Goal: Task Accomplishment & Management: Manage account settings

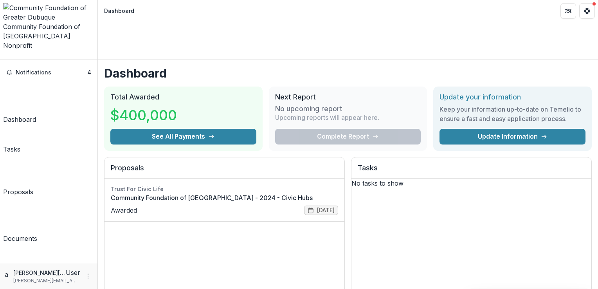
click at [20, 145] on div "Tasks" at bounding box center [11, 149] width 17 height 9
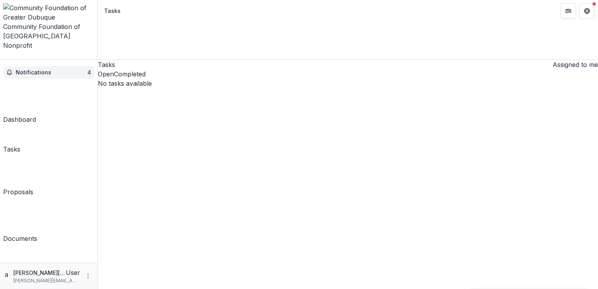
click at [32, 69] on span "Notifications" at bounding box center [52, 72] width 72 height 7
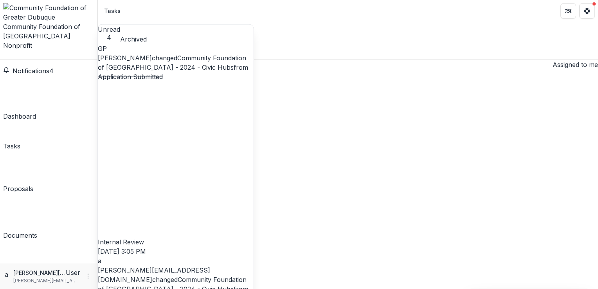
scroll to position [66, 0]
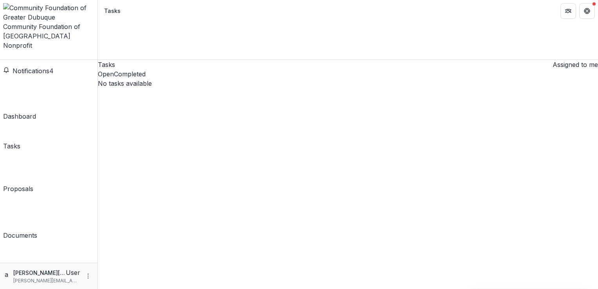
click at [367, 60] on div "Tasks Assigned to me Open Completed No tasks available No tasks available" at bounding box center [348, 74] width 501 height 28
click at [24, 115] on div "Dashboard" at bounding box center [19, 119] width 33 height 9
